Goal: Use online tool/utility: Utilize a website feature to perform a specific function

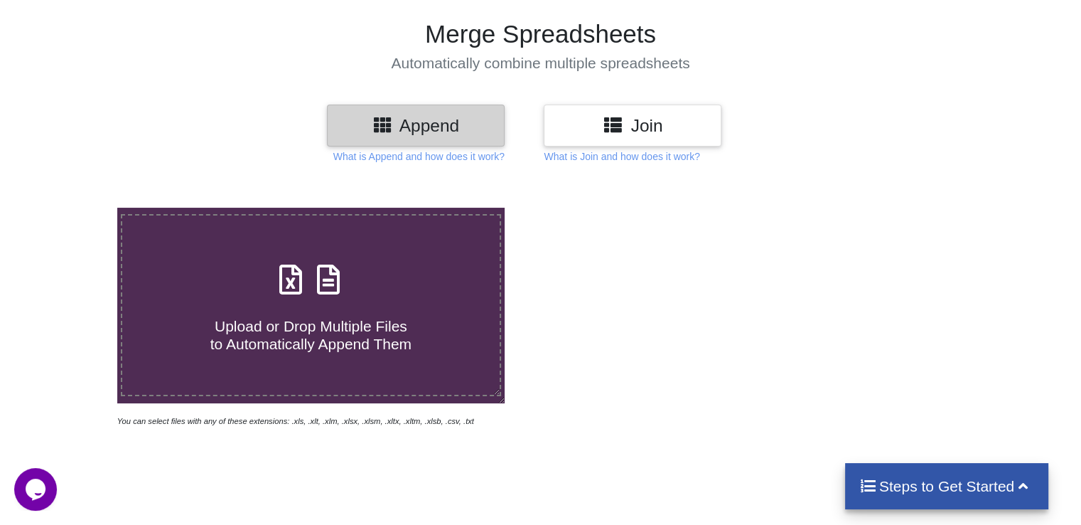
scroll to position [142, 0]
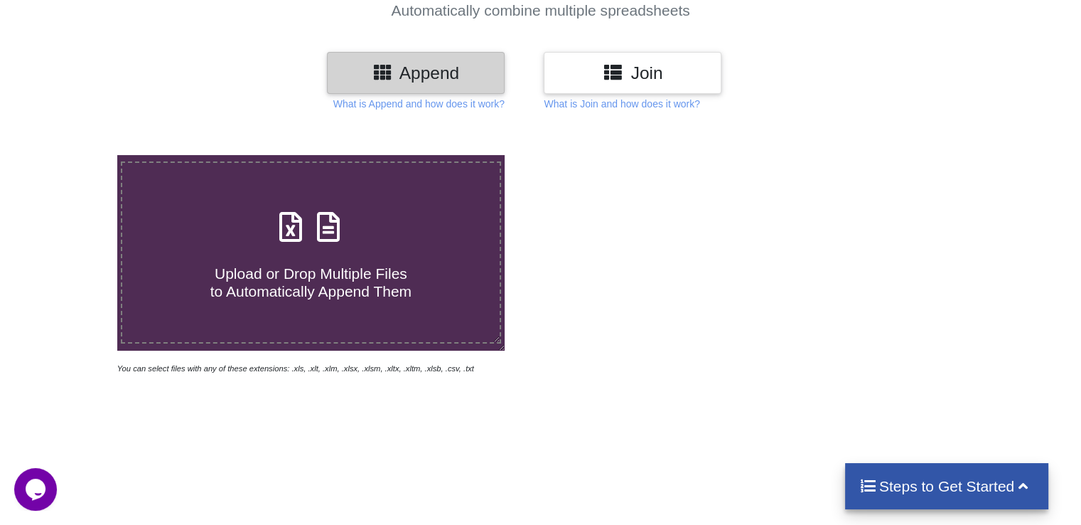
click at [305, 236] on span at bounding box center [310, 227] width 75 height 33
click at [74, 155] on input "Upload or Drop Multiple Files to Automatically Append Them" at bounding box center [74, 155] width 0 height 0
type input "C:\fakepath\1Paycms200825.xls.xls"
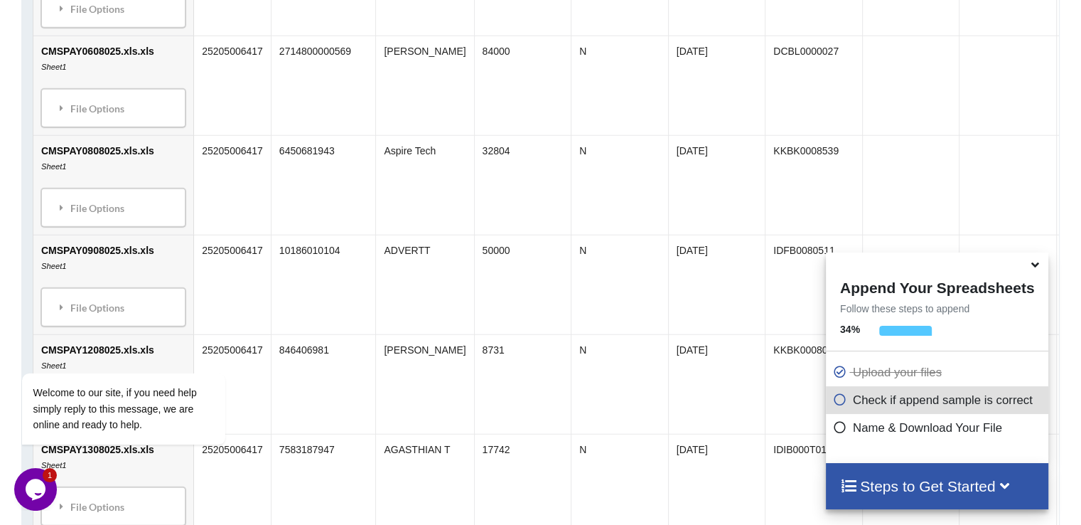
scroll to position [2502, 0]
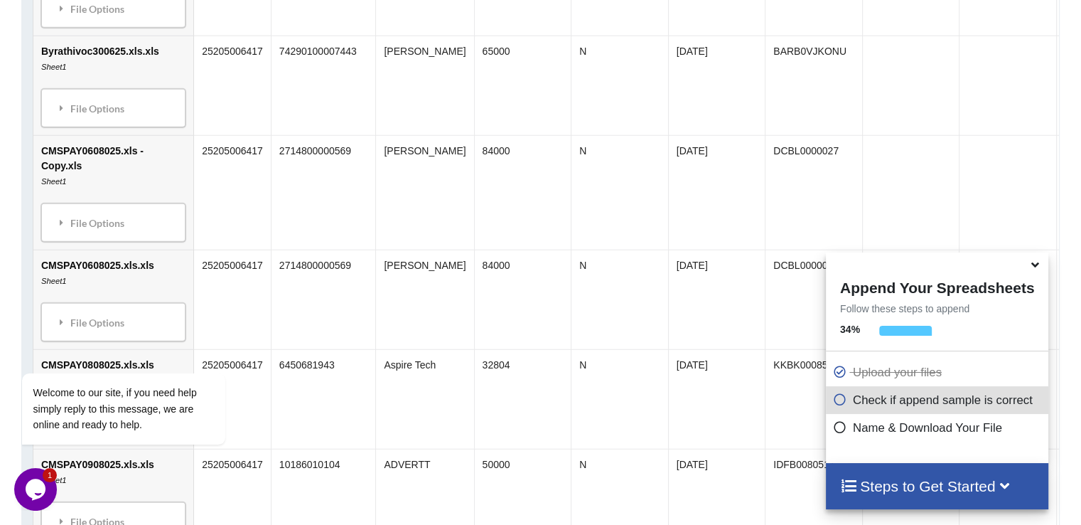
click at [891, 485] on h4 "Steps to Get Started" at bounding box center [937, 486] width 194 height 18
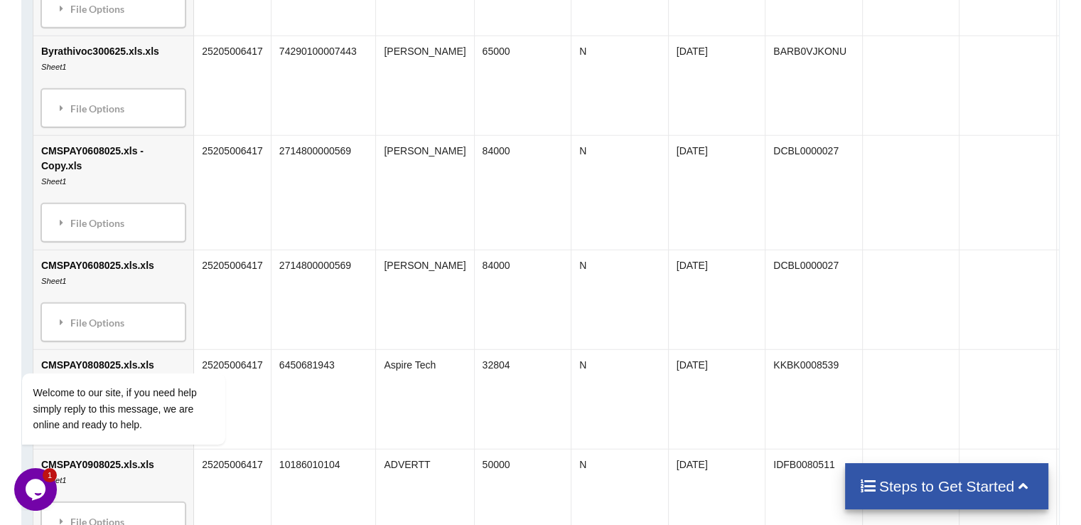
click at [1011, 483] on h4 "Steps to Get Started" at bounding box center [947, 486] width 176 height 18
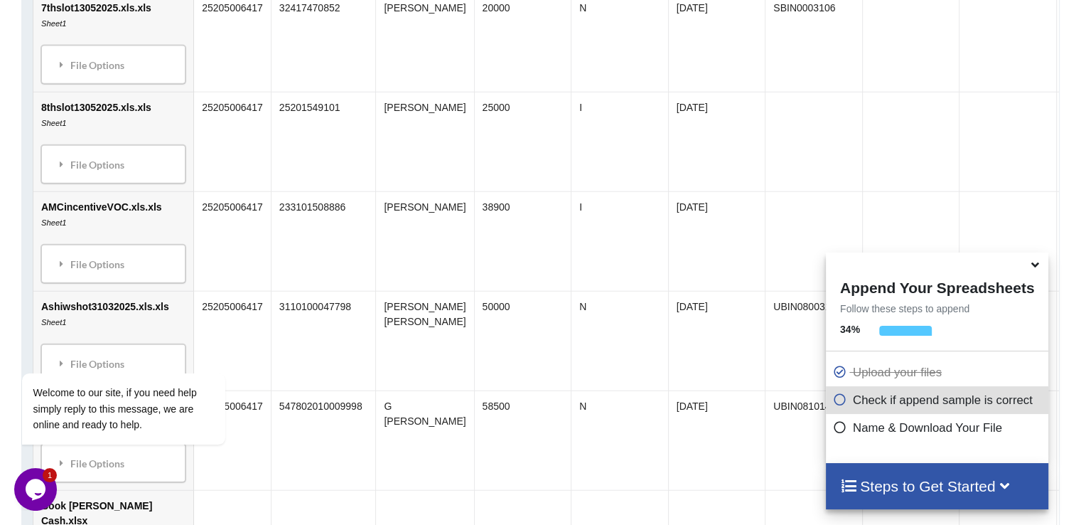
scroll to position [1862, 0]
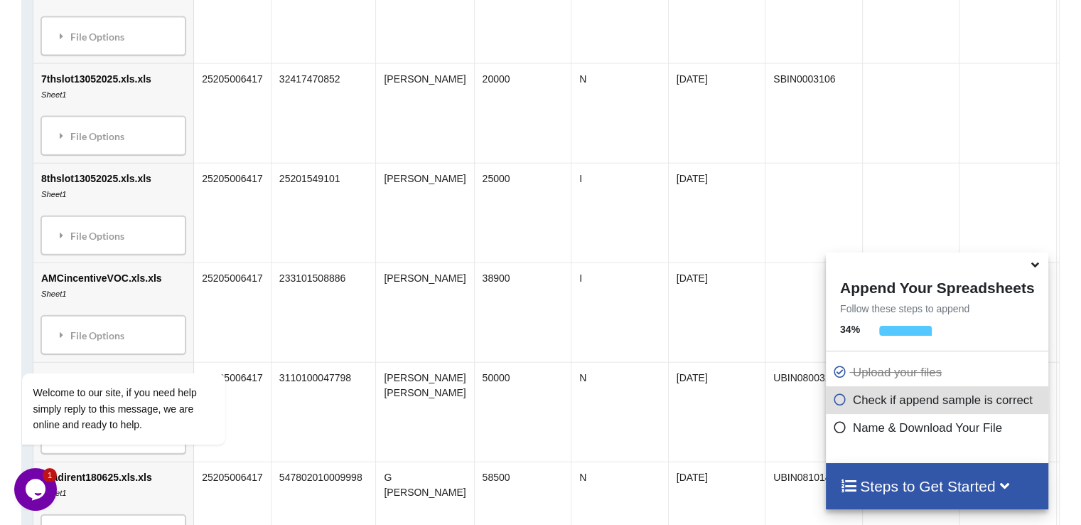
click at [834, 403] on icon at bounding box center [840, 397] width 14 height 12
click at [834, 431] on icon at bounding box center [840, 425] width 14 height 12
click at [837, 430] on icon at bounding box center [840, 425] width 14 height 12
click at [833, 374] on icon at bounding box center [840, 369] width 14 height 12
click at [834, 374] on icon at bounding box center [840, 369] width 14 height 12
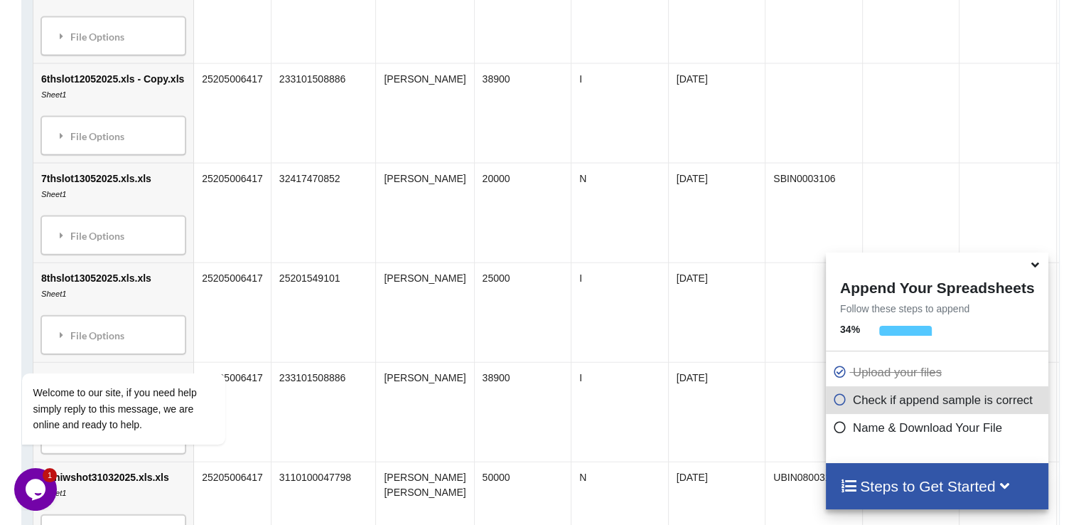
scroll to position [1649, 0]
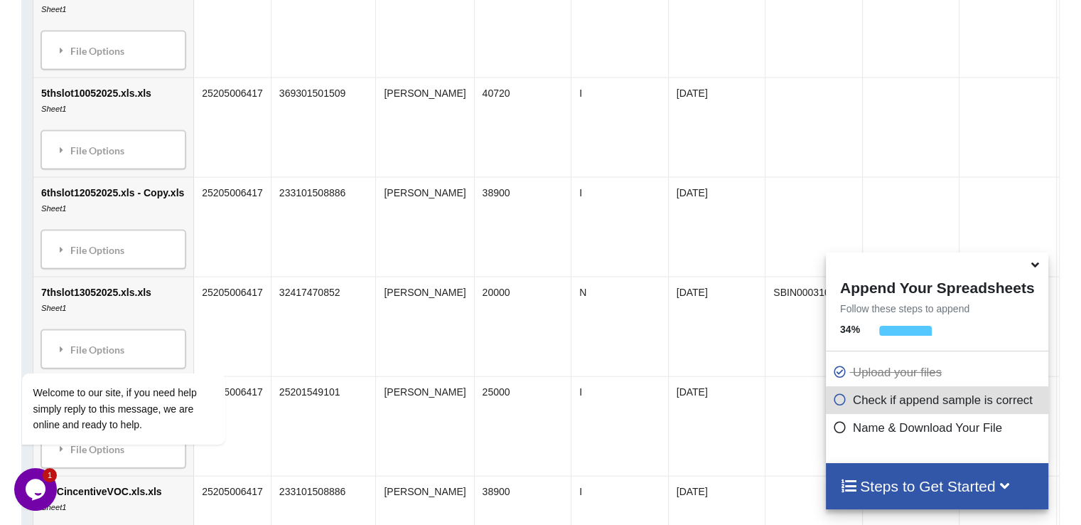
click at [1035, 267] on icon at bounding box center [1035, 262] width 15 height 13
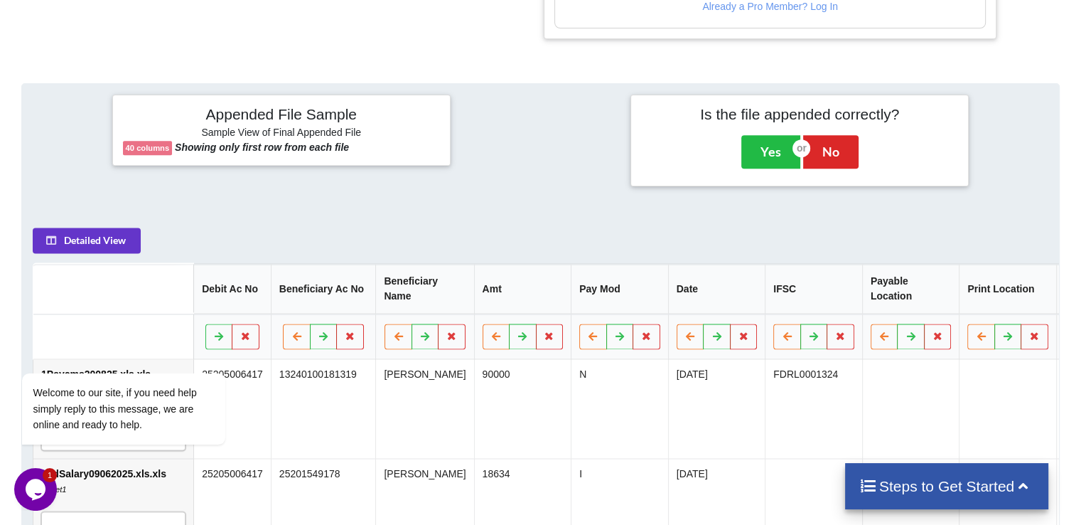
scroll to position [441, 0]
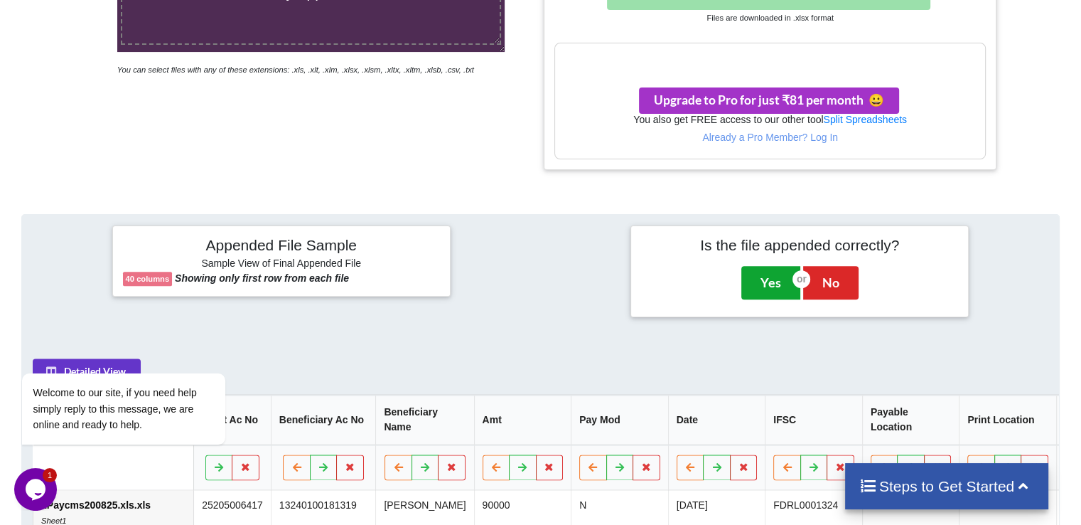
click at [761, 282] on button "Yes" at bounding box center [770, 282] width 59 height 33
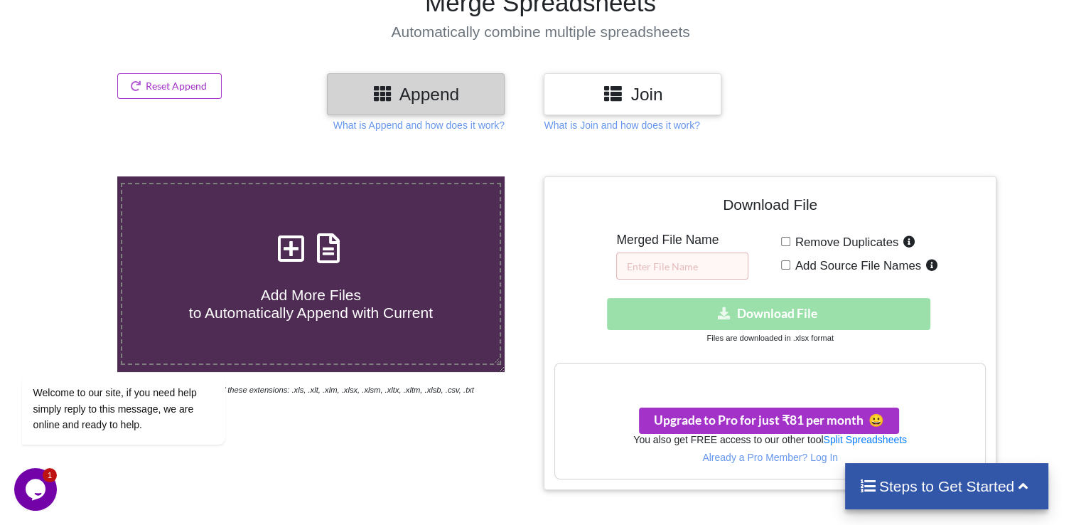
scroll to position [284, 0]
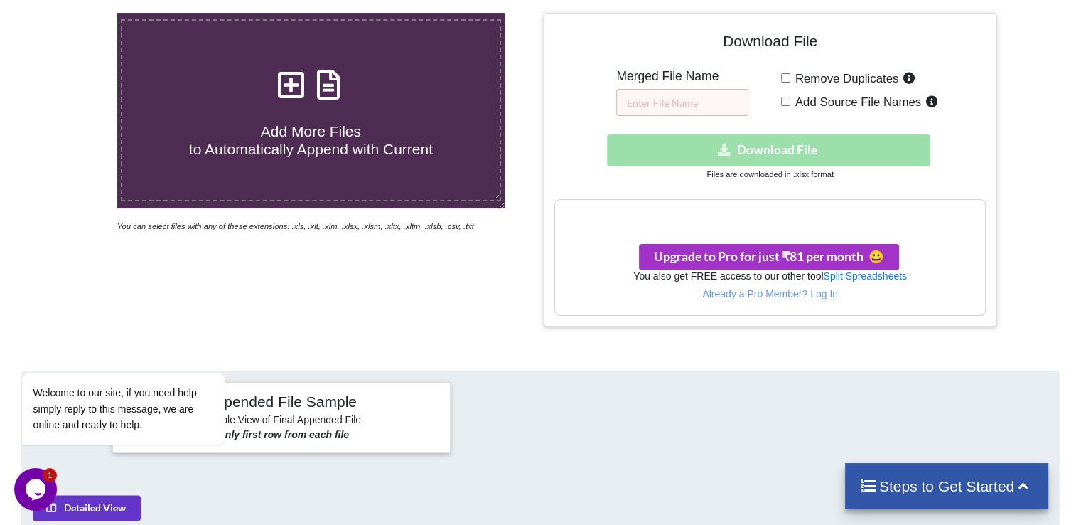
click at [783, 150] on div "Download hidden Download File" at bounding box center [769, 150] width 431 height 32
click at [665, 96] on input "text" at bounding box center [682, 102] width 132 height 27
type input "Cms 1"
click at [787, 156] on div "Download hidden Download File" at bounding box center [769, 150] width 431 height 32
click at [788, 153] on div "Download hidden Download File" at bounding box center [769, 150] width 431 height 32
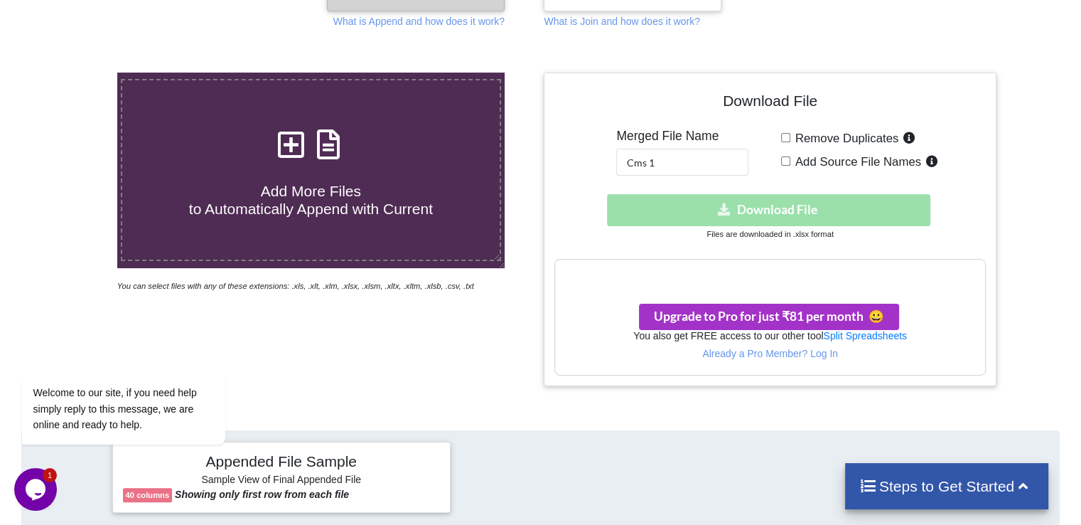
scroll to position [142, 0]
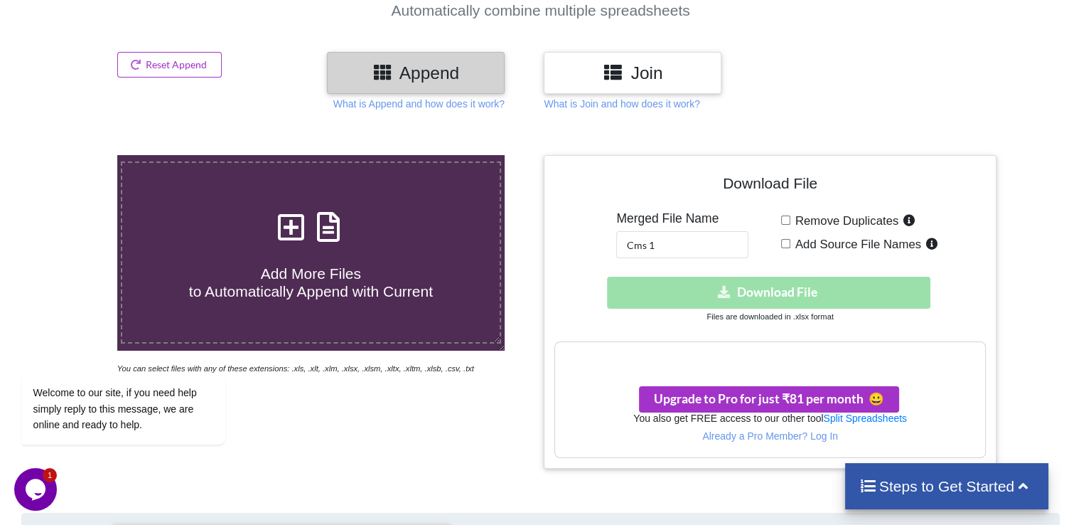
click at [768, 354] on h3 "Your files are more than 1 MB" at bounding box center [769, 357] width 429 height 16
click at [760, 312] on small "Files are downloaded in .xlsx format" at bounding box center [770, 316] width 127 height 9
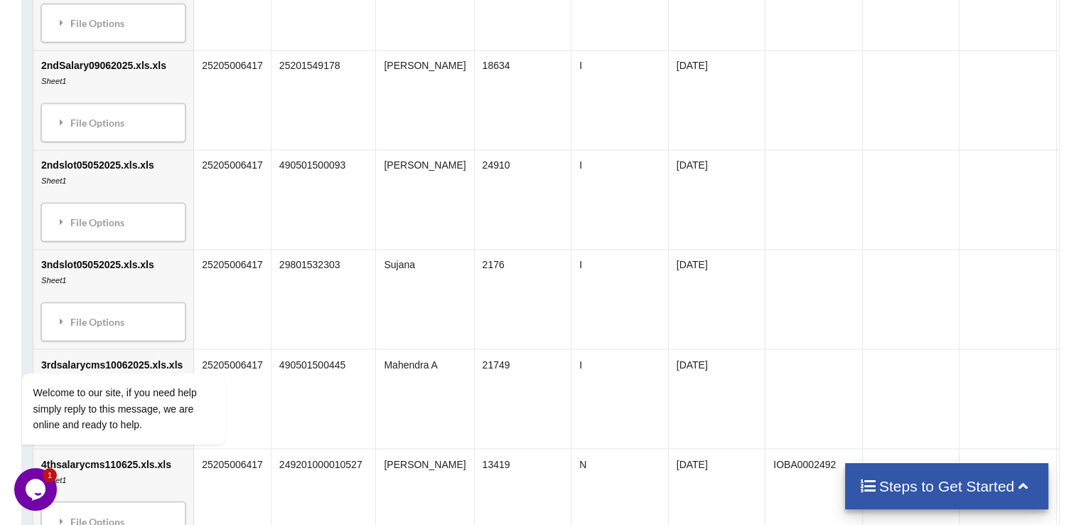
scroll to position [995, 0]
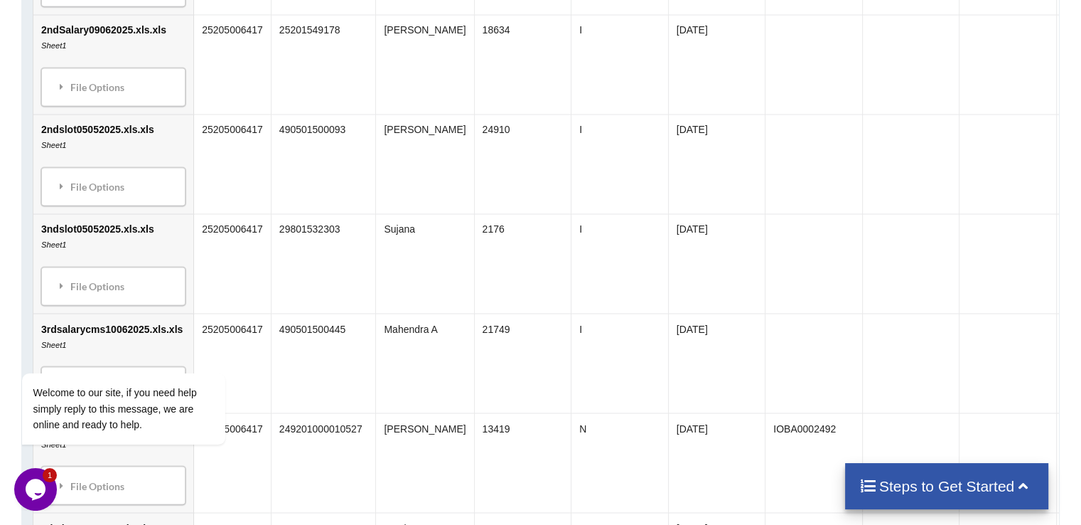
drag, startPoint x: 25, startPoint y: 481, endPoint x: 37, endPoint y: 468, distance: 17.6
click at [25, 481] on icon "Opens Chat This icon Opens the chat window." at bounding box center [35, 489] width 23 height 23
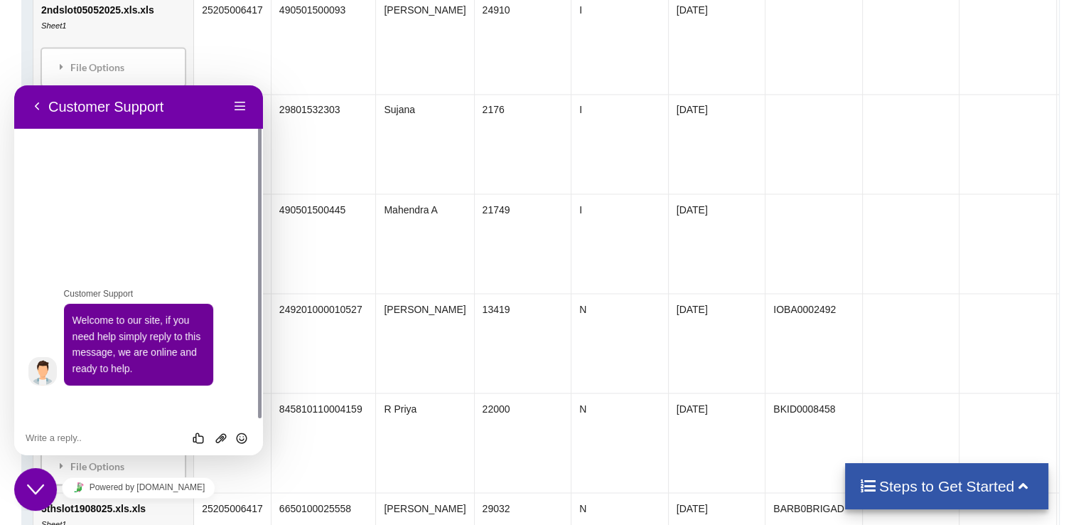
scroll to position [1208, 0]
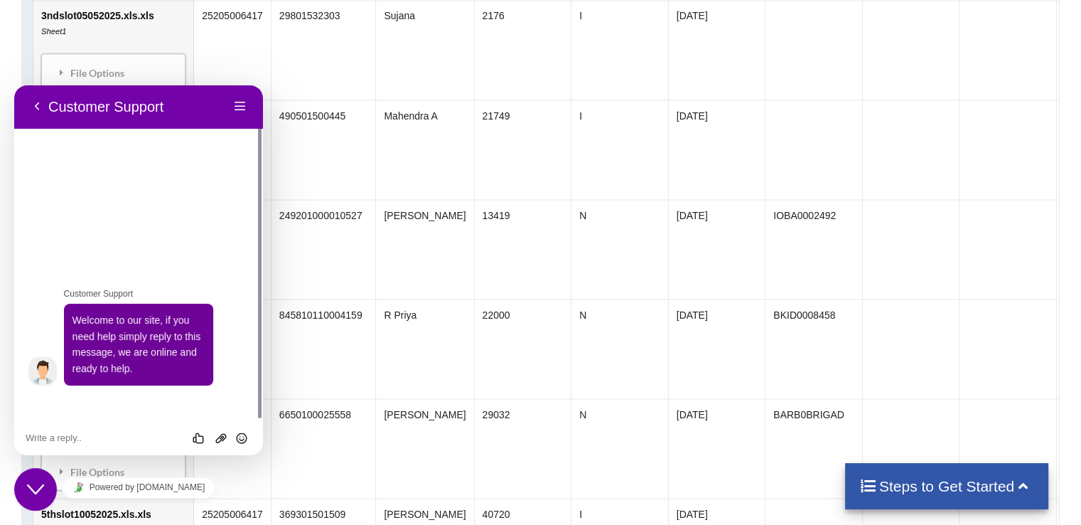
click at [100, 429] on div "Rate this chat Upload File Insert emoji" at bounding box center [138, 437] width 249 height 36
click at [112, 437] on textarea at bounding box center [139, 437] width 226 height 11
type textarea "how to charge"
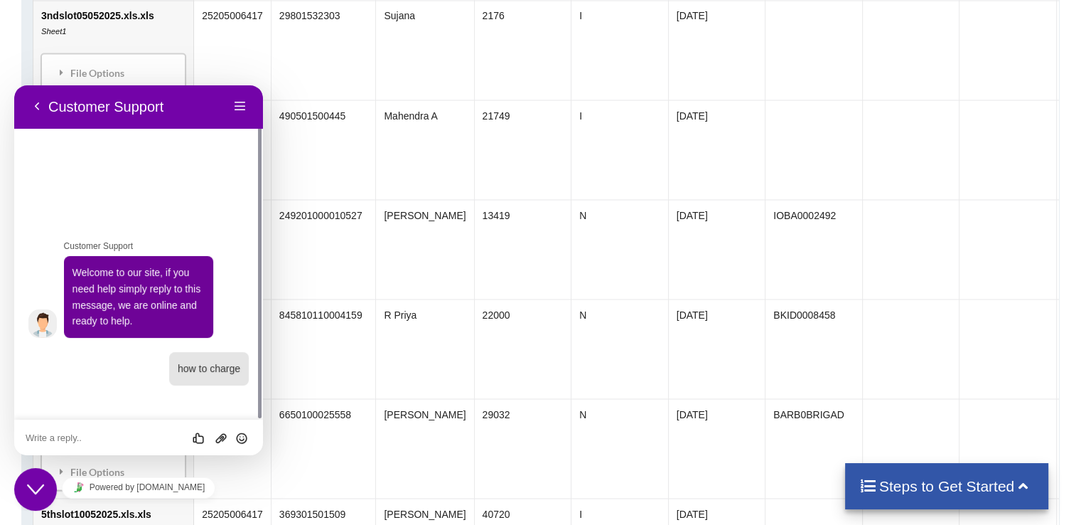
click at [143, 432] on textarea at bounding box center [139, 437] width 226 height 11
type textarea "how much chage"
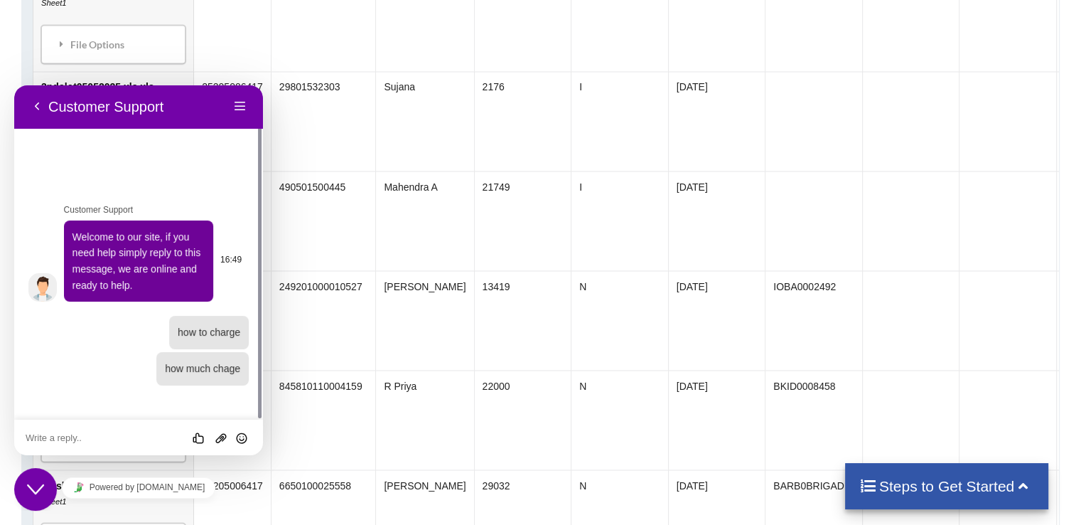
scroll to position [924, 0]
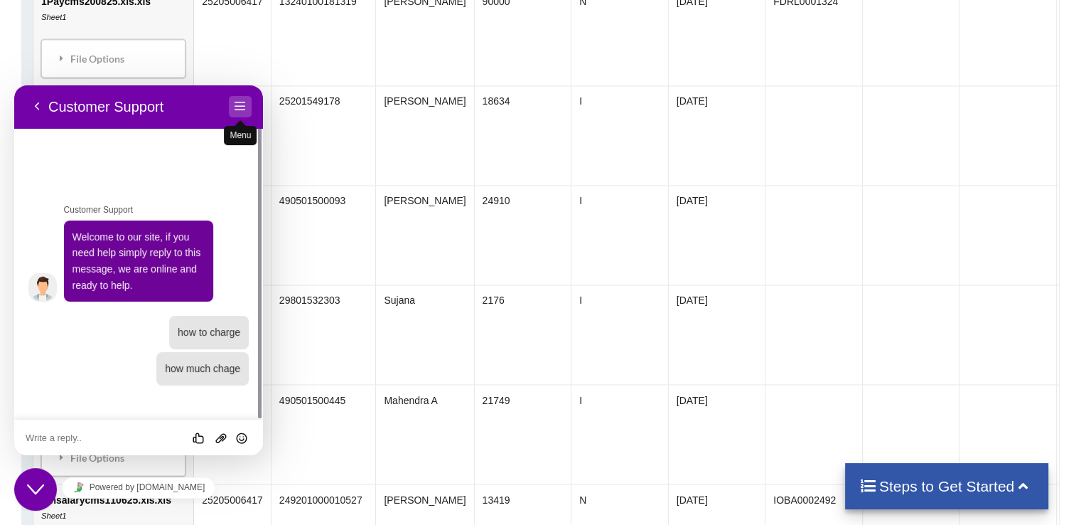
click at [237, 105] on button "Menu" at bounding box center [240, 106] width 23 height 21
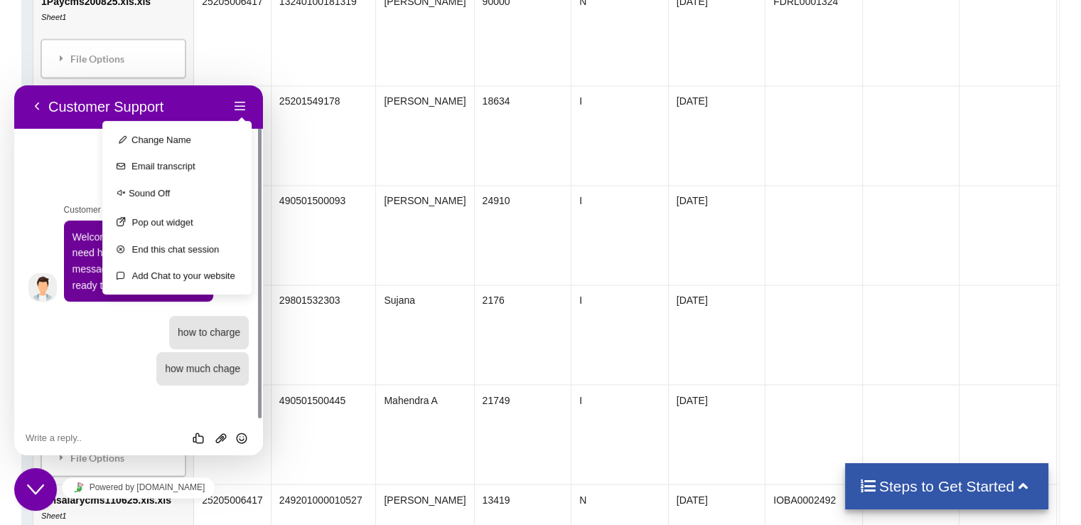
click at [571, 240] on td "I" at bounding box center [619, 235] width 97 height 100
